Goal: Navigation & Orientation: Find specific page/section

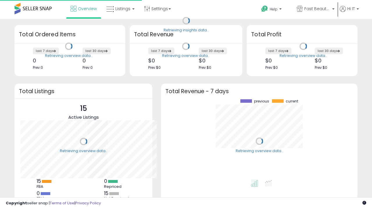
scroll to position [81, 185]
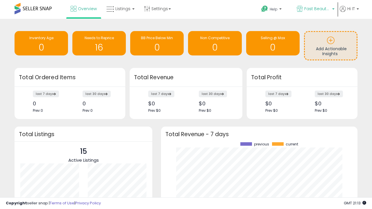
click at [315, 9] on span "Fast Beauty ([GEOGRAPHIC_DATA])" at bounding box center [317, 9] width 26 height 6
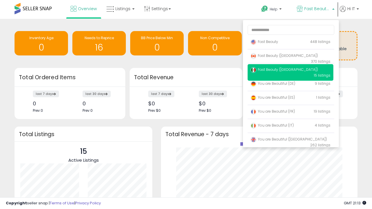
click at [290, 43] on p "Fast Beauty 448 listings" at bounding box center [290, 42] width 86 height 12
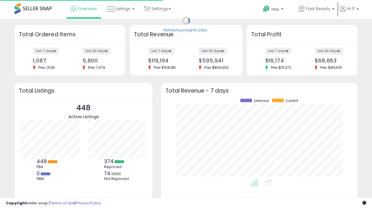
scroll to position [81, 185]
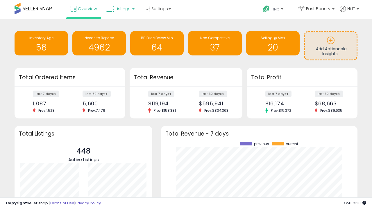
click at [120, 9] on span "Listings" at bounding box center [122, 9] width 15 height 6
